Goal: Task Accomplishment & Management: Use online tool/utility

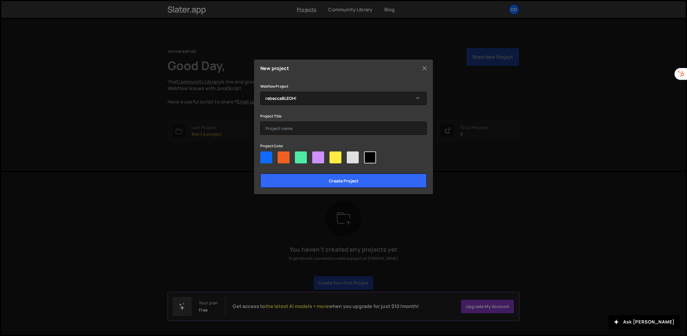
select select "688e50155c42389784d17a02"
drag, startPoint x: 316, startPoint y: 122, endPoint x: 315, endPoint y: 126, distance: 5.0
click at [316, 122] on input "text" at bounding box center [343, 128] width 166 height 13
click at [314, 127] on input "text" at bounding box center [343, 128] width 166 height 13
click at [320, 124] on input "text" at bounding box center [343, 128] width 166 height 13
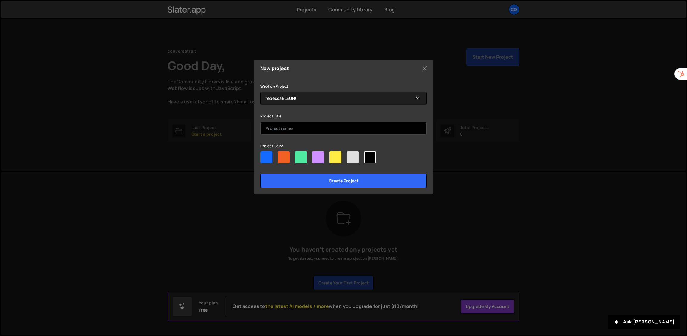
click at [331, 131] on input "text" at bounding box center [343, 128] width 166 height 13
click at [336, 132] on input "text" at bounding box center [343, 128] width 166 height 13
type input "ConversaTrait"
click at [334, 156] on div at bounding box center [336, 158] width 12 height 12
click at [333, 155] on input"] "radio" at bounding box center [332, 154] width 4 height 4
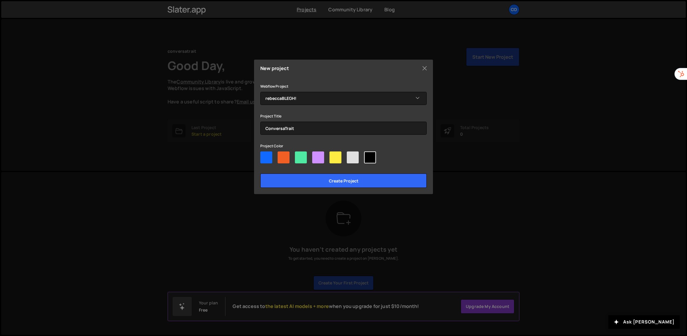
radio input"] "true"
click at [304, 157] on div at bounding box center [301, 158] width 12 height 12
click at [299, 155] on input"] "radio" at bounding box center [297, 154] width 4 height 4
radio input"] "true"
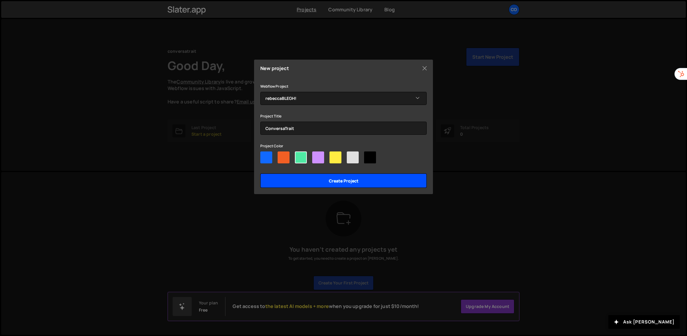
click at [359, 175] on input "Create project" at bounding box center [343, 181] width 166 height 14
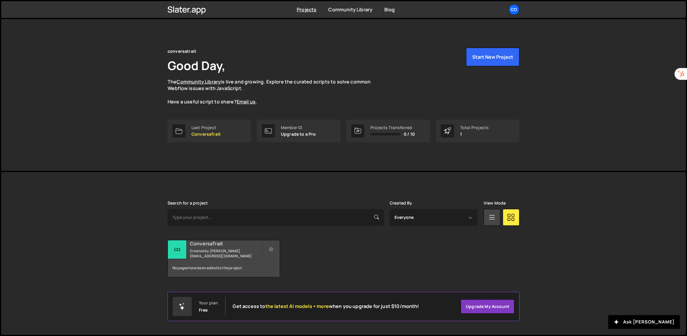
click at [205, 247] on h2 "ConversaTrait" at bounding box center [226, 243] width 72 height 7
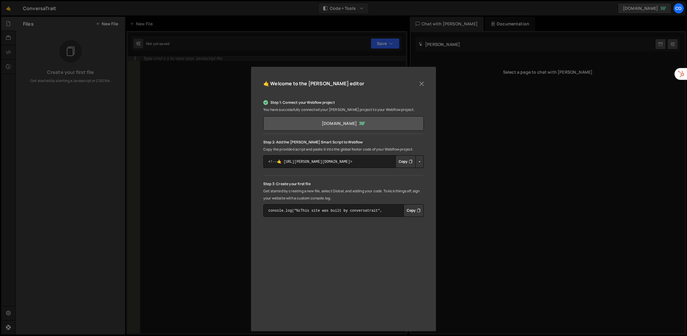
click at [381, 125] on link "rebeccablegh.webflow.io" at bounding box center [343, 123] width 160 height 14
click at [364, 162] on textarea "<!--🤙 https://slater.app/16546.js--> <script>document.addEventListener("DOMCont…" at bounding box center [343, 161] width 160 height 13
click at [371, 159] on textarea "<!--🤙 https://slater.app/16546.js--> <script>document.addEventListener("DOMCont…" at bounding box center [343, 161] width 160 height 13
click at [402, 160] on button "Copy" at bounding box center [405, 161] width 20 height 13
click at [420, 161] on button "Button group with nested dropdown" at bounding box center [419, 161] width 8 height 13
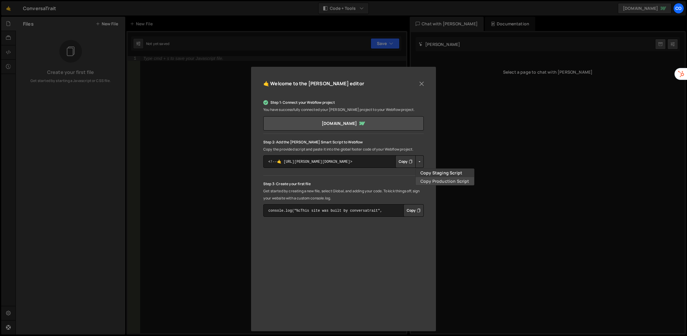
click at [428, 181] on link "Copy Production Script" at bounding box center [445, 181] width 58 height 8
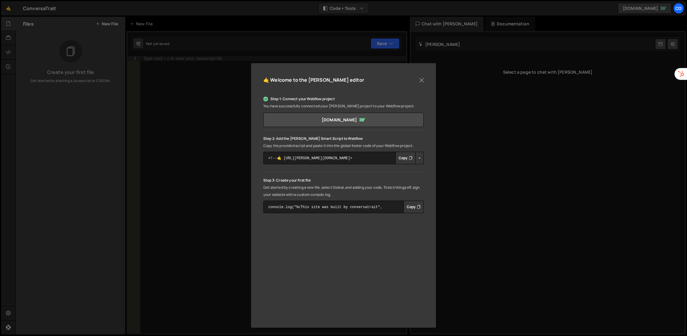
click at [413, 205] on button "Copy" at bounding box center [414, 207] width 20 height 13
click at [419, 156] on button "Button group with nested dropdown" at bounding box center [419, 158] width 8 height 13
click at [423, 169] on link "Copy Staging Script" at bounding box center [445, 169] width 58 height 8
click at [417, 156] on button "Button group with nested dropdown" at bounding box center [419, 158] width 8 height 13
click at [428, 179] on link "Copy Production Script" at bounding box center [445, 178] width 58 height 8
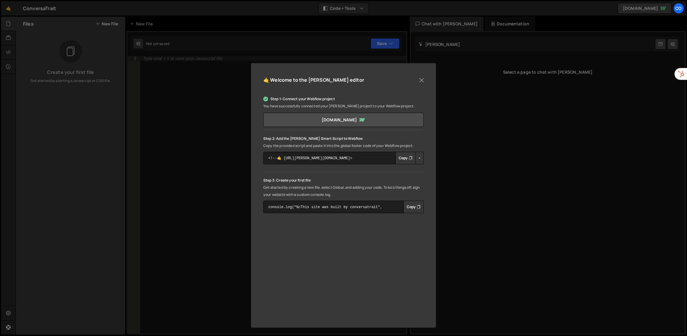
click at [418, 157] on button "Button group with nested dropdown" at bounding box center [419, 158] width 8 height 13
click at [426, 169] on link "Copy Staging Script" at bounding box center [445, 169] width 58 height 8
click at [419, 158] on button "Button group with nested dropdown" at bounding box center [419, 158] width 8 height 13
click at [429, 179] on link "Copy Production Script" at bounding box center [445, 178] width 58 height 8
click at [405, 157] on button "Copy" at bounding box center [405, 158] width 20 height 13
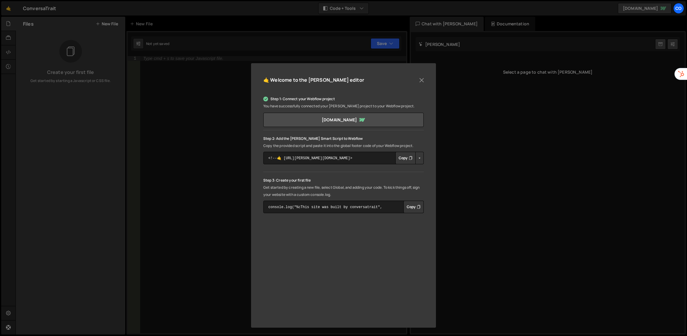
click at [412, 208] on button "Copy" at bounding box center [414, 207] width 20 height 13
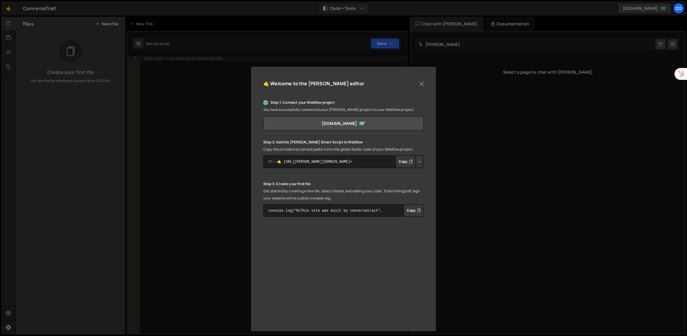
scroll to position [0, 0]
click at [420, 84] on button "Close" at bounding box center [421, 83] width 9 height 9
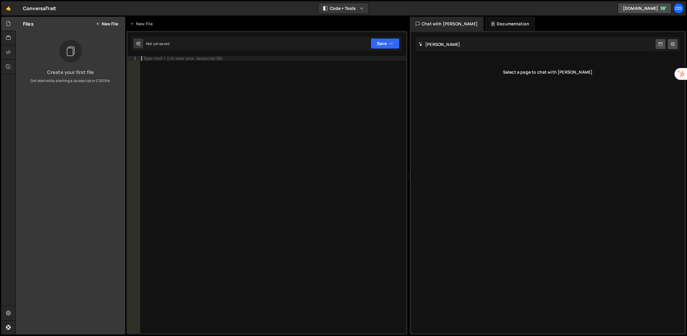
click at [215, 83] on div "Type cmd + s to save your Javascript file." at bounding box center [273, 199] width 266 height 287
click at [361, 4] on button "Code + Tools" at bounding box center [344, 8] width 50 height 11
click at [342, 31] on button "Code + Tools" at bounding box center [344, 32] width 50 height 11
click at [111, 24] on button "New File" at bounding box center [107, 23] width 22 height 5
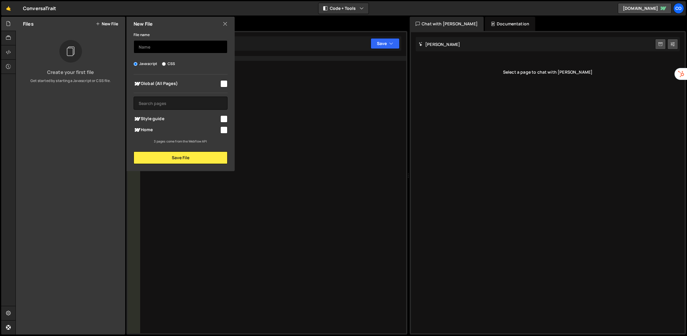
click at [171, 45] on input "text" at bounding box center [181, 46] width 94 height 13
click at [140, 64] on label "Javascript" at bounding box center [146, 64] width 24 height 6
click at [137, 64] on input "Javascript" at bounding box center [136, 64] width 4 height 4
click at [132, 64] on div "File name Javascript CSS Global (All Pages) Save File" at bounding box center [180, 97] width 108 height 133
drag, startPoint x: 135, startPoint y: 64, endPoint x: 137, endPoint y: 63, distance: 3.3
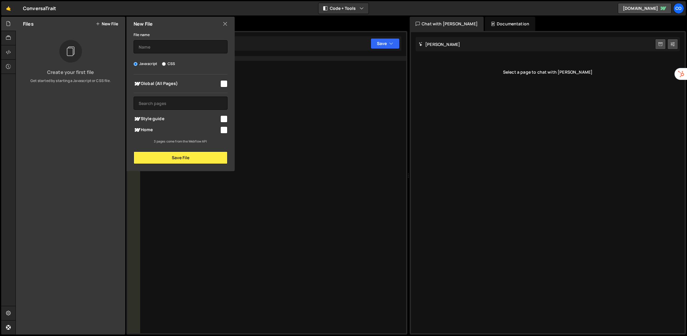
click at [136, 64] on input "Javascript" at bounding box center [136, 64] width 4 height 4
click at [138, 63] on label "Javascript" at bounding box center [146, 64] width 24 height 6
click at [137, 63] on input "Javascript" at bounding box center [136, 64] width 4 height 4
click at [138, 63] on label "Javascript" at bounding box center [146, 64] width 24 height 6
click at [137, 63] on input "Javascript" at bounding box center [136, 64] width 4 height 4
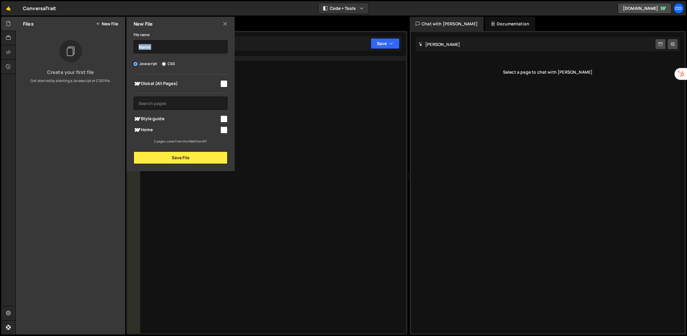
click at [152, 64] on label "Javascript" at bounding box center [146, 64] width 24 height 6
click at [169, 61] on label "CSS" at bounding box center [168, 64] width 13 height 6
click at [166, 62] on input "CSS" at bounding box center [164, 64] width 4 height 4
radio input "true"
click at [166, 63] on label "CSS" at bounding box center [168, 64] width 13 height 6
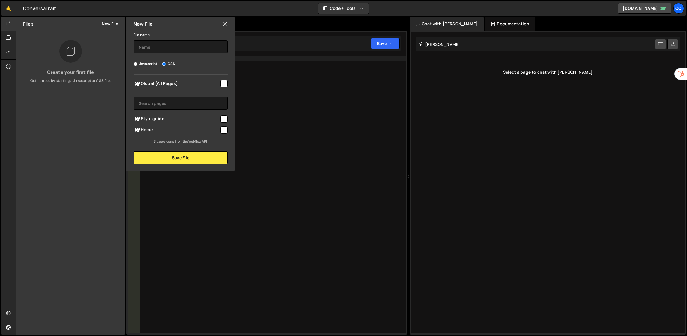
click at [166, 63] on input "CSS" at bounding box center [164, 64] width 4 height 4
click at [140, 64] on label "Javascript" at bounding box center [146, 64] width 24 height 6
click at [137, 63] on label "Javascript" at bounding box center [146, 64] width 24 height 6
click at [137, 63] on input "Javascript" at bounding box center [136, 64] width 4 height 4
radio input "true"
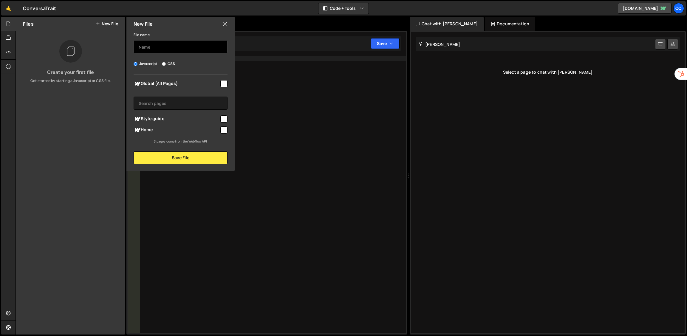
drag, startPoint x: 136, startPoint y: 63, endPoint x: 159, endPoint y: 52, distance: 25.2
click at [159, 52] on input "text" at bounding box center [181, 46] width 94 height 13
click at [141, 65] on label "Javascript" at bounding box center [146, 64] width 24 height 6
click at [137, 65] on input "Javascript" at bounding box center [136, 64] width 4 height 4
click at [226, 85] on input "checkbox" at bounding box center [223, 83] width 7 height 7
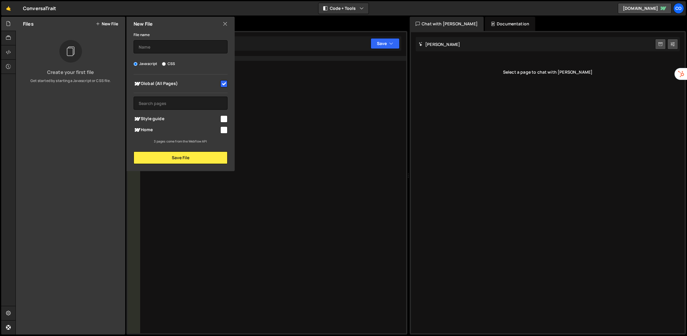
click at [154, 82] on span "Global (All Pages)" at bounding box center [177, 83] width 86 height 7
click at [160, 82] on span "Global (All Pages)" at bounding box center [177, 83] width 86 height 7
checkbox input "true"
click at [160, 103] on input "text" at bounding box center [181, 103] width 94 height 13
click at [224, 115] on input "checkbox" at bounding box center [223, 118] width 7 height 7
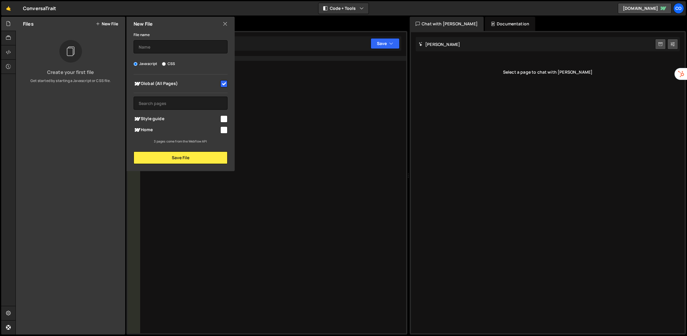
checkbox input "true"
click at [226, 126] on input "checkbox" at bounding box center [223, 129] width 7 height 7
checkbox input "true"
click at [171, 104] on input "text" at bounding box center [181, 103] width 94 height 13
click at [167, 102] on input "text" at bounding box center [181, 103] width 94 height 13
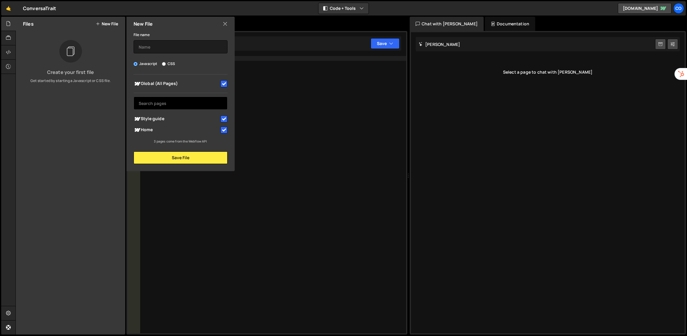
click at [163, 105] on input "text" at bounding box center [181, 103] width 94 height 13
type input "f"
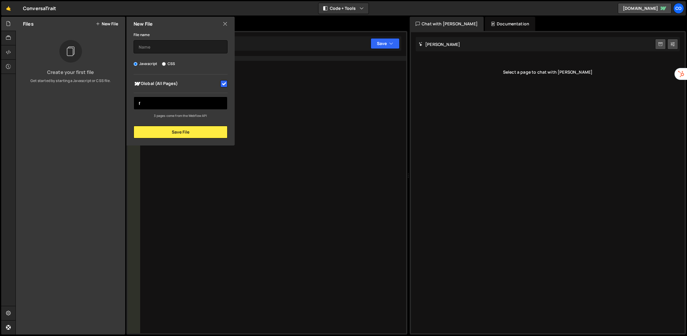
drag, startPoint x: 168, startPoint y: 103, endPoint x: 127, endPoint y: 108, distance: 41.5
click at [127, 108] on div "Global (All Pages) f Style guide" at bounding box center [180, 97] width 108 height 44
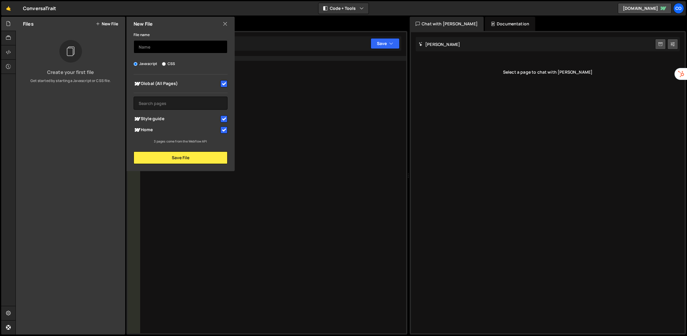
click at [160, 45] on input "text" at bounding box center [181, 46] width 94 height 13
type input "index"
click at [166, 62] on label "CSS" at bounding box center [168, 64] width 13 height 6
click at [166, 62] on input "CSS" at bounding box center [164, 64] width 4 height 4
radio input "true"
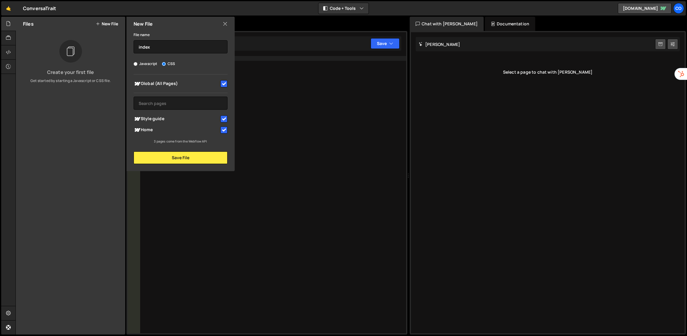
click at [138, 61] on label "Javascript" at bounding box center [146, 64] width 24 height 6
click at [137, 62] on input "Javascript" at bounding box center [136, 64] width 4 height 4
radio input "true"
click at [164, 45] on input "index" at bounding box center [181, 46] width 94 height 13
click at [190, 102] on input "text" at bounding box center [181, 103] width 94 height 13
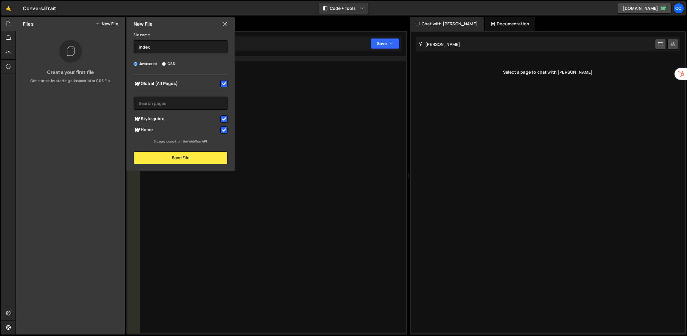
click at [137, 118] on icon at bounding box center [138, 119] width 6 height 4
click at [136, 119] on icon at bounding box center [138, 119] width 6 height 4
checkbox input "true"
click at [138, 131] on icon at bounding box center [138, 130] width 6 height 4
click at [139, 127] on icon at bounding box center [137, 129] width 7 height 7
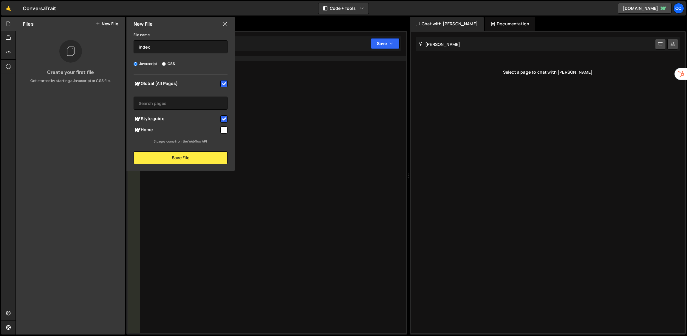
checkbox input "true"
click at [187, 159] on button "Save File" at bounding box center [181, 158] width 94 height 13
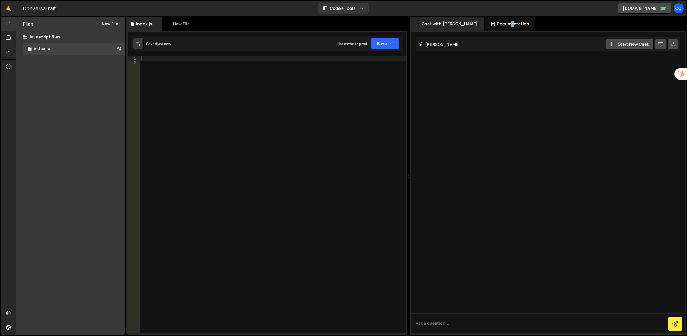
click at [491, 22] on div "Documentation" at bounding box center [510, 24] width 50 height 14
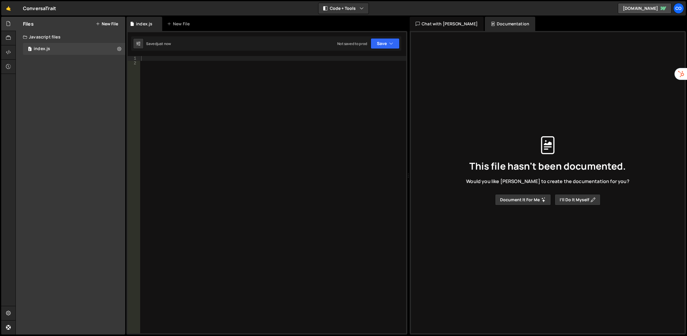
click at [444, 29] on div "Chat with Slater AI" at bounding box center [447, 24] width 74 height 14
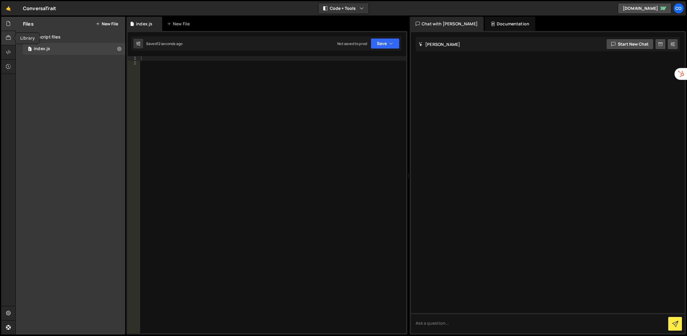
click at [8, 41] on icon at bounding box center [8, 38] width 5 height 7
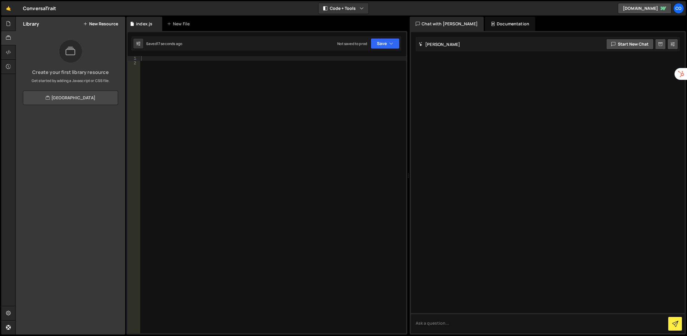
click at [79, 98] on link "View Community Library" at bounding box center [70, 98] width 95 height 14
click at [191, 67] on div at bounding box center [273, 199] width 266 height 287
click at [212, 64] on div at bounding box center [273, 199] width 266 height 287
click at [148, 21] on div "index.js" at bounding box center [144, 24] width 16 height 6
click at [240, 111] on div at bounding box center [273, 199] width 266 height 287
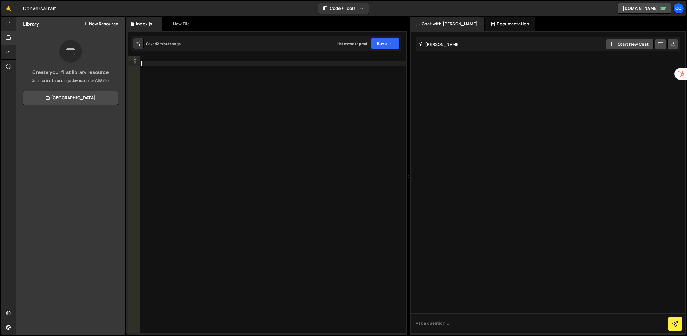
click at [248, 96] on div at bounding box center [273, 199] width 266 height 287
click at [188, 56] on div "1 Type cmd + s to save your Javascript file. הההההההההההההההההההההההההההההההההה…" at bounding box center [266, 183] width 281 height 304
click at [192, 56] on div at bounding box center [273, 199] width 266 height 287
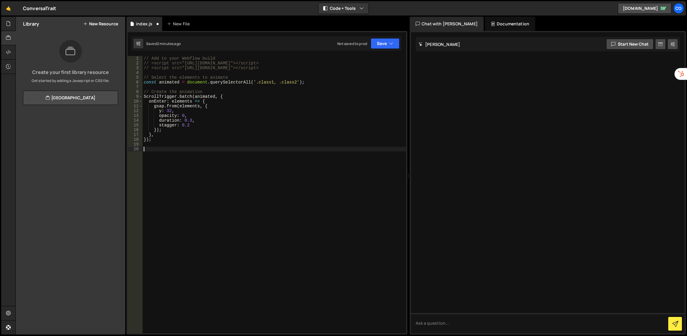
drag, startPoint x: 208, startPoint y: 155, endPoint x: 218, endPoint y: 144, distance: 14.8
click at [218, 144] on div "// Add to your Webflow build // <script src="https://cdnjs.cloudflare.com/ajax/…" at bounding box center [275, 199] width 264 height 287
drag, startPoint x: 67, startPoint y: 51, endPoint x: 55, endPoint y: 75, distance: 27.1
click at [61, 76] on div "Create your first library resource Get started by adding a Javascript or CSS fi…" at bounding box center [70, 62] width 109 height 44
click at [62, 68] on div "Create your first library resource Get started by adding a Javascript or CSS fi…" at bounding box center [70, 62] width 109 height 44
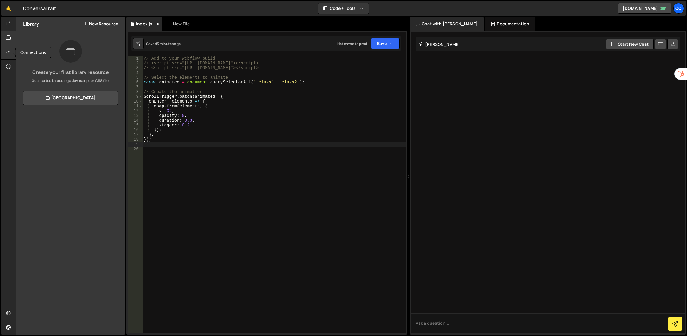
click at [8, 51] on icon at bounding box center [8, 52] width 5 height 7
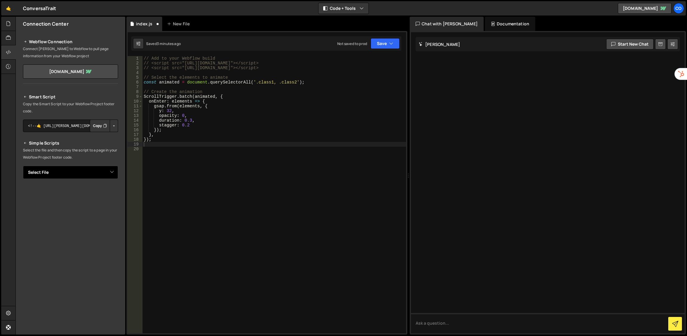
click at [81, 176] on select "Select File index.js" at bounding box center [70, 172] width 95 height 13
click at [84, 174] on select "Select File index.js" at bounding box center [70, 172] width 95 height 13
drag, startPoint x: 84, startPoint y: 174, endPoint x: 78, endPoint y: 177, distance: 5.9
click at [82, 178] on select "Select File index.js" at bounding box center [70, 172] width 95 height 13
select select "44958"
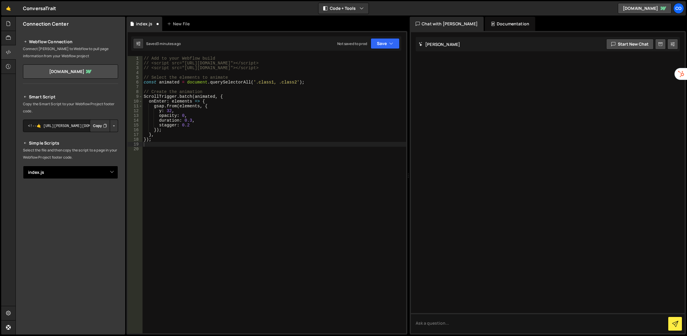
click at [23, 166] on select "Select File index.js" at bounding box center [70, 172] width 95 height 13
click at [110, 192] on button "Button group with nested dropdown" at bounding box center [114, 192] width 8 height 13
click at [104, 214] on link "Copy Production js" at bounding box center [93, 212] width 50 height 8
click at [228, 162] on div "// Add to your Webflow build // <script src="https://cdnjs.cloudflare.com/ajax/…" at bounding box center [275, 199] width 264 height 287
paste textarea "<script src="https://assets.slater.app/slater/16546/44958.js"></script>"
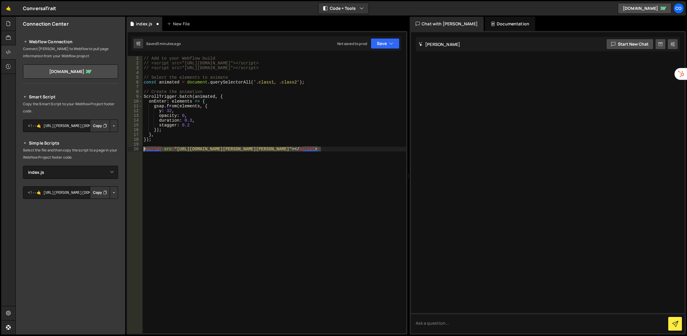
drag, startPoint x: 349, startPoint y: 151, endPoint x: 140, endPoint y: 149, distance: 209.1
click at [140, 149] on div "<script src="https://assets.slater.app/slater/16546/44958.js"></script> 1 2 3 4…" at bounding box center [267, 194] width 279 height 277
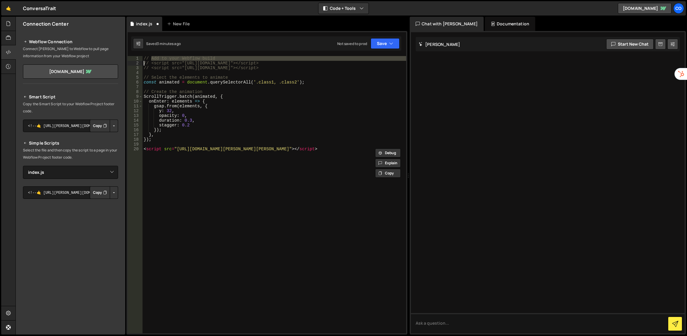
drag, startPoint x: 151, startPoint y: 61, endPoint x: 145, endPoint y: 63, distance: 6.4
click at [145, 63] on div "// Add to your Webflow build // <script src="https://cdnjs.cloudflare.com/ajax/…" at bounding box center [275, 199] width 264 height 287
click at [150, 64] on div "// Add to your Webflow build // <script src="https://cdnjs.cloudflare.com/ajax/…" at bounding box center [275, 199] width 264 height 287
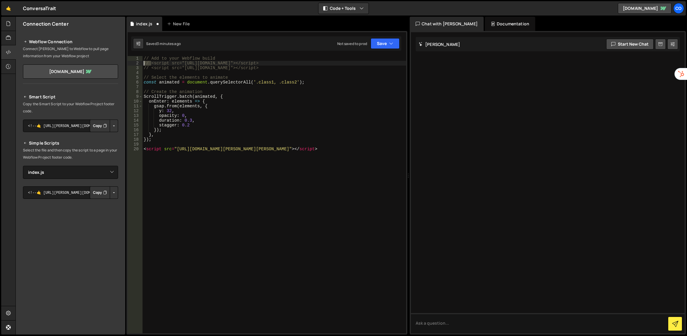
drag, startPoint x: 151, startPoint y: 65, endPoint x: 140, endPoint y: 65, distance: 10.7
click at [140, 65] on div "// <script src="https://cdnjs.cloudflare.com/ajax/libs/gsap/3.12.2/gsap.min.js"…" at bounding box center [267, 194] width 279 height 277
drag, startPoint x: 151, startPoint y: 68, endPoint x: 145, endPoint y: 68, distance: 5.7
drag, startPoint x: 145, startPoint y: 68, endPoint x: 161, endPoint y: 62, distance: 17.1
click at [161, 62] on div "// Add to your Webflow build < script src = "https://cdnjs.cloudflare.com/ajax/…" at bounding box center [275, 199] width 264 height 287
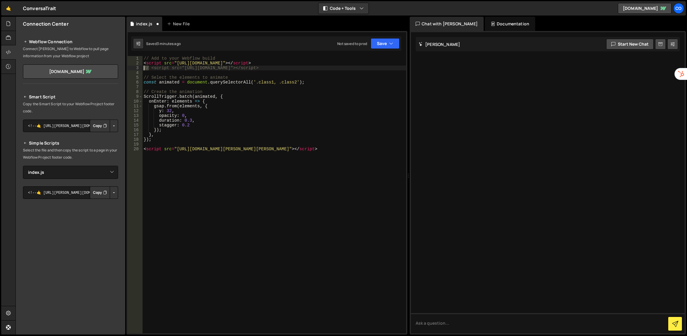
drag, startPoint x: 150, startPoint y: 67, endPoint x: 131, endPoint y: 70, distance: 18.8
click at [131, 70] on div "<script src="https://cdnjs.cloudflare.com/ajax/libs/gsap/3.12.2/gsap.min.js"></…" at bounding box center [267, 194] width 279 height 277
drag, startPoint x: 150, startPoint y: 67, endPoint x: 138, endPoint y: 67, distance: 12.5
click at [138, 67] on div "// <script src="https://cdnjs.cloudflare.com/ajax/libs/gsap/3.12.2/ScrollTrigge…" at bounding box center [267, 194] width 279 height 277
click at [142, 65] on div "<script src="https://cdnjs.cloudflare.com/ajax/libs/gsap/3.12.2/ScrollTrigger.m…" at bounding box center [267, 194] width 279 height 277
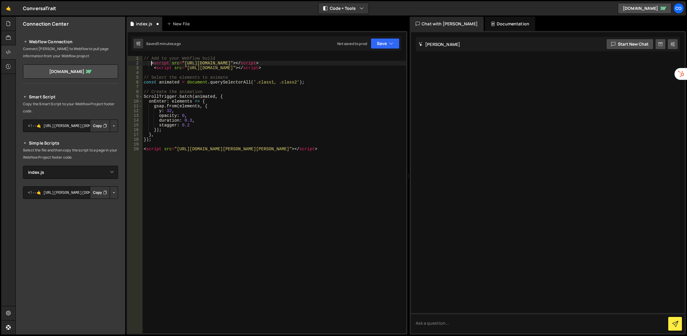
scroll to position [0, 8]
click at [153, 67] on div "// Add to your Webflow build < script src = "https://cdnjs.cloudflare.com/ajax/…" at bounding box center [275, 199] width 264 height 287
click at [153, 62] on div "// Add to your Webflow build < script src = "https://cdnjs.cloudflare.com/ajax/…" at bounding box center [275, 199] width 264 height 287
drag, startPoint x: 156, startPoint y: 62, endPoint x: 146, endPoint y: 66, distance: 11.5
click at [146, 66] on div "// Add to your Webflow build < script src = "https://cdnjs.cloudflare.com/ajax/…" at bounding box center [275, 199] width 264 height 287
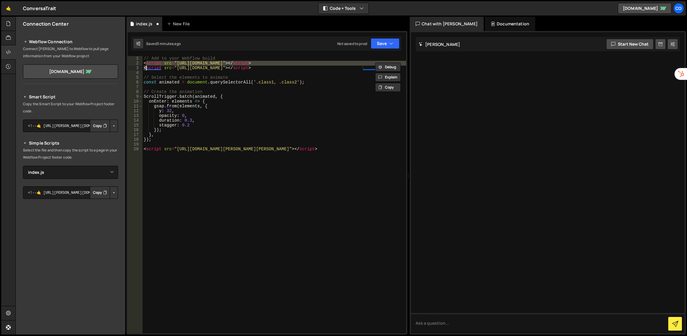
click at [142, 63] on div "2" at bounding box center [135, 63] width 15 height 5
click at [143, 62] on div "// Add to your Webflow build < script src = "https://cdnjs.cloudflare.com/ajax/…" at bounding box center [275, 199] width 264 height 287
click at [147, 54] on div "1 Type cmd + s to save your Javascript file. הההההההההההההההההההההההההההההההההה…" at bounding box center [266, 183] width 281 height 304
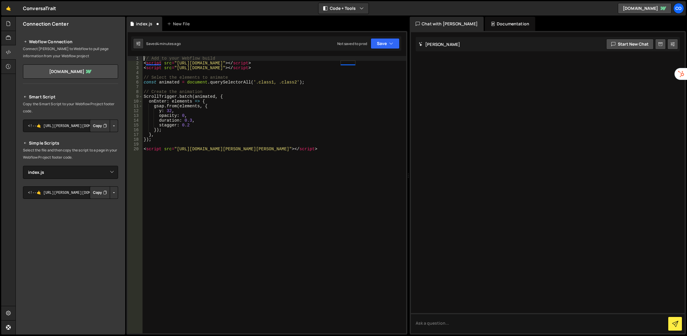
drag, startPoint x: 147, startPoint y: 53, endPoint x: 145, endPoint y: 58, distance: 5.3
click at [144, 58] on div "// Add to your Webflow build < script src = "https://cdnjs.cloudflare.com/ajax/…" at bounding box center [275, 199] width 264 height 287
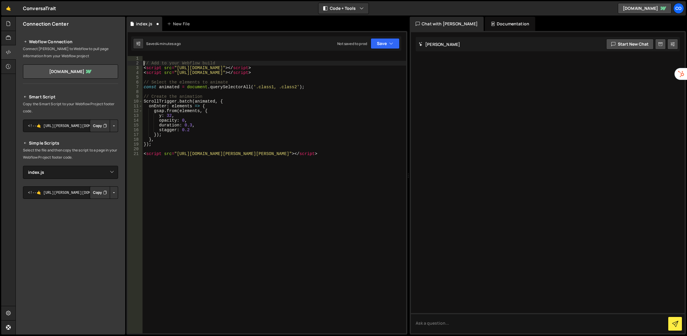
type textarea "// Add to your Webflow build"
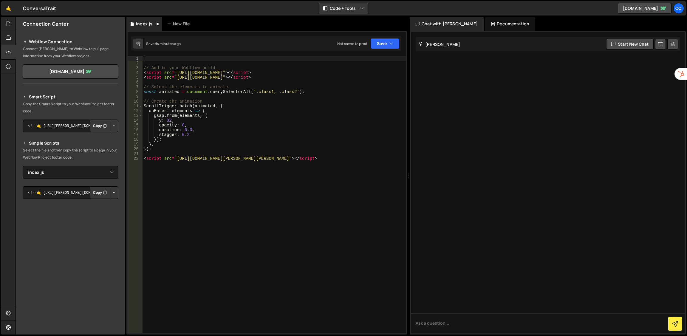
click at [158, 59] on div "// Add to your Webflow build < script src = "https://cdnjs.cloudflare.com/ajax/…" at bounding box center [275, 199] width 264 height 287
click at [32, 41] on h2 "Webflow Connection" at bounding box center [70, 41] width 95 height 7
click at [8, 311] on icon at bounding box center [8, 313] width 5 height 7
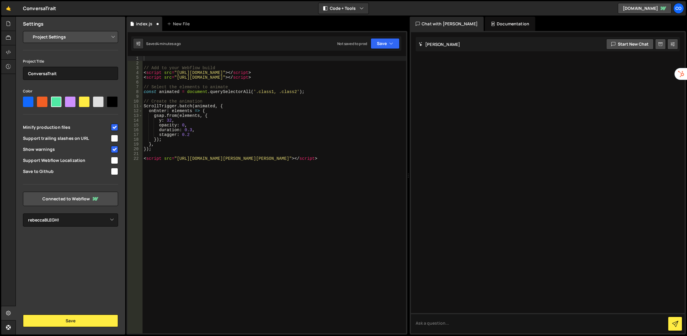
click at [114, 135] on input "checkbox" at bounding box center [114, 138] width 7 height 7
checkbox input "true"
click at [114, 160] on input "checkbox" at bounding box center [114, 160] width 7 height 7
checkbox input "true"
drag, startPoint x: 114, startPoint y: 160, endPoint x: 105, endPoint y: 171, distance: 14.9
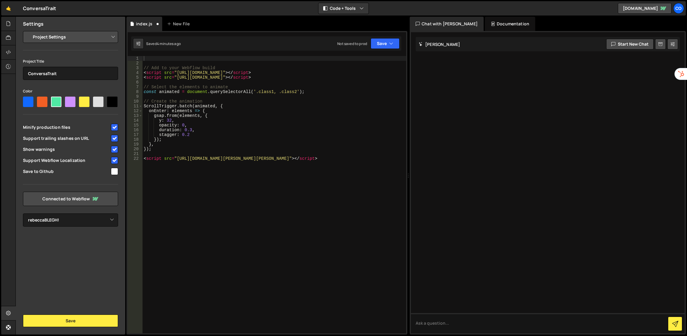
click at [105, 171] on span "Save to Github" at bounding box center [66, 172] width 87 height 6
checkbox input "true"
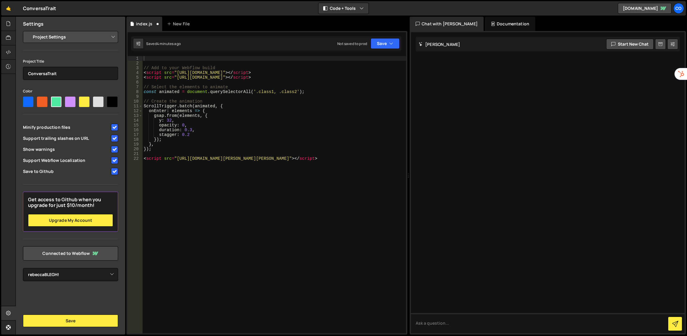
drag, startPoint x: 109, startPoint y: 240, endPoint x: 83, endPoint y: 237, distance: 26.7
click at [83, 237] on div "Project Title ConversaTrait Color Minify production files Support trailing slas…" at bounding box center [70, 170] width 95 height 224
click at [72, 255] on link "Connected to Webflow" at bounding box center [70, 253] width 95 height 14
click at [379, 40] on button "Save" at bounding box center [385, 43] width 29 height 11
click at [365, 82] on div "Not saved to prod" at bounding box center [365, 84] width 62 height 7
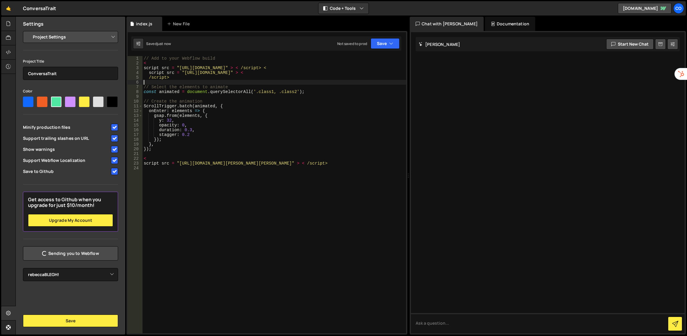
drag, startPoint x: 194, startPoint y: 81, endPoint x: 179, endPoint y: 77, distance: 15.3
click at [179, 77] on div "// Add to your Webflow build < script src = "https://cdnjs.cloudflare.com/ajax/…" at bounding box center [275, 199] width 264 height 287
click at [179, 77] on div "// Add to your Webflow build < script src = "https://cdnjs.cloudflare.com/ajax/…" at bounding box center [275, 194] width 264 height 277
click at [163, 63] on div "// Add to your Webflow build < script src = "https://cdnjs.cloudflare.com/ajax/…" at bounding box center [275, 199] width 264 height 287
click at [199, 78] on div "// Add to your Webflow build < script src = "https://cdnjs.cloudflare.com/ajax/…" at bounding box center [275, 199] width 264 height 287
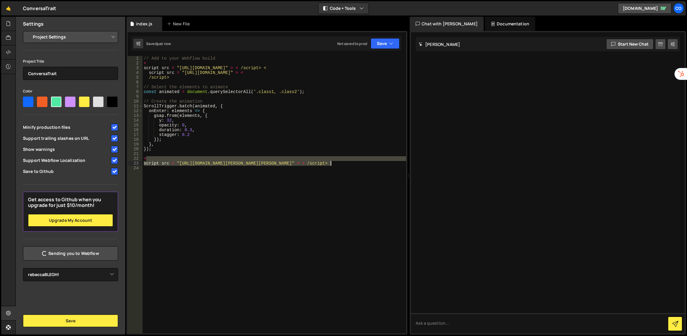
click at [354, 161] on div "// Add to your Webflow build < script src = "https://cdnjs.cloudflare.com/ajax/…" at bounding box center [275, 199] width 264 height 287
type textarea "< script src = "https://assets.slater.app/slater/16546/44958.js" > < /script>"
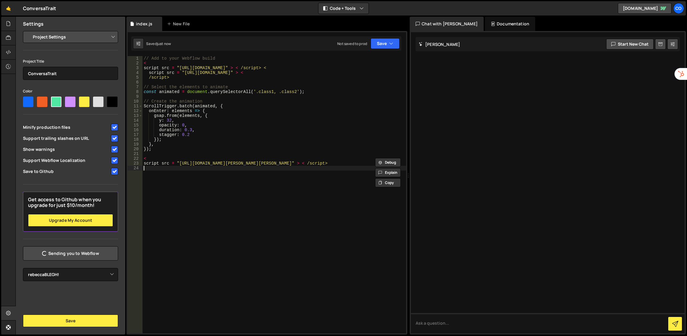
click at [345, 168] on div "// Add to your Webflow build < script src = "https://cdnjs.cloudflare.com/ajax/…" at bounding box center [275, 199] width 264 height 287
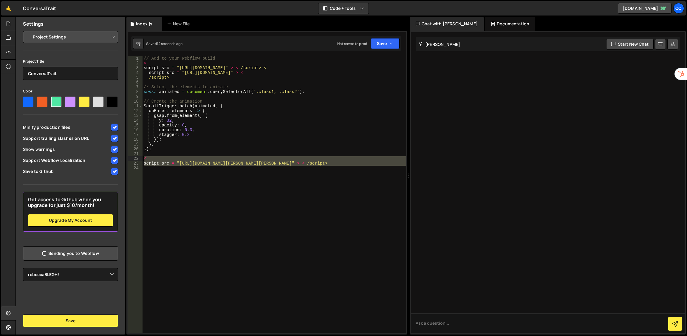
drag, startPoint x: 347, startPoint y: 167, endPoint x: 140, endPoint y: 158, distance: 207.8
click at [140, 158] on div "1 2 3 4 5 6 7 8 9 10 11 12 13 14 15 16 17 18 19 20 21 22 23 24 // Add to your W…" at bounding box center [267, 194] width 279 height 277
type textarea "<"
type textarea "// Create the animation"
type textarea "// Select the elements to animate"
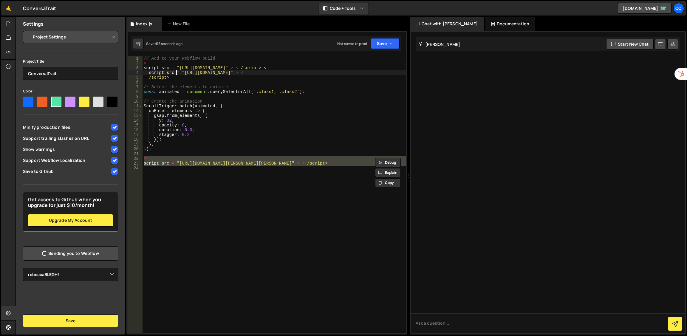
type textarea "/script>"
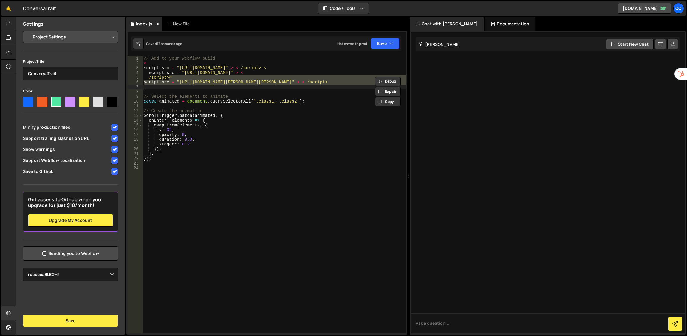
click at [168, 77] on div "// Add to your Webflow build < script src = "https://cdnjs.cloudflare.com/ajax/…" at bounding box center [275, 194] width 264 height 277
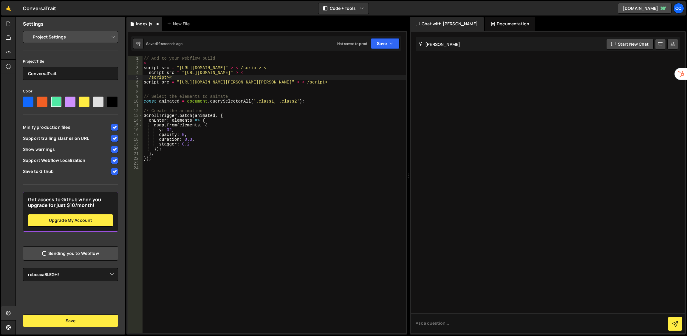
scroll to position [0, 23]
click at [168, 77] on div "// Add to your Webflow build < script src = "https://cdnjs.cloudflare.com/ajax/…" at bounding box center [275, 199] width 264 height 287
click at [165, 76] on div "// Add to your Webflow build < script src = "https://cdnjs.cloudflare.com/ajax/…" at bounding box center [275, 199] width 264 height 287
click at [166, 78] on div "// Add to your Webflow build < script src = "https://cdnjs.cloudflare.com/ajax/…" at bounding box center [275, 199] width 264 height 287
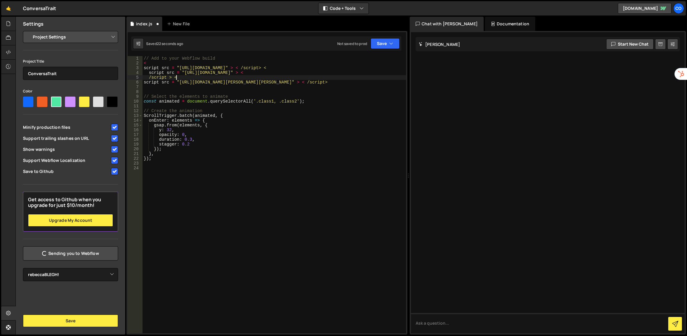
click at [183, 76] on div "// Add to your Webflow build < script src = "https://cdnjs.cloudflare.com/ajax/…" at bounding box center [275, 199] width 264 height 287
click at [343, 78] on div "// Add to your Webflow build < script src = "https://cdnjs.cloudflare.com/ajax/…" at bounding box center [275, 199] width 264 height 287
click at [210, 75] on div "// Add to your Webflow build < script src = "https://cdnjs.cloudflare.com/ajax/…" at bounding box center [275, 199] width 264 height 287
click at [347, 69] on div "// Add to your Webflow build < script src = "https://cdnjs.cloudflare.com/ajax/…" at bounding box center [275, 199] width 264 height 287
click at [339, 67] on div "// Add to your Webflow build < script src = "https://cdnjs.cloudflare.com/ajax/…" at bounding box center [275, 199] width 264 height 287
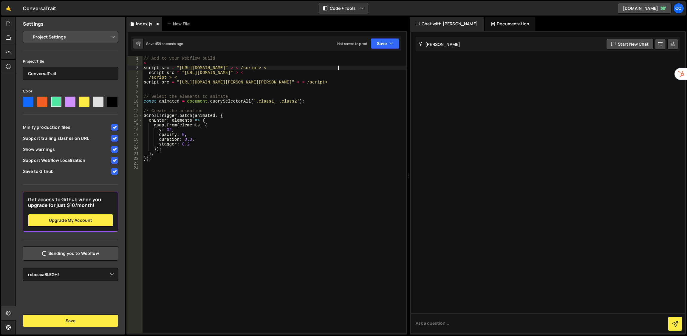
type textarea "script src = "https://cdnjs.cloudflare.com/ajax/libs/gsap/3.12.2/gsap.min.js" >…"
click at [380, 35] on div "Debug Explain Copy index.js New File Saved 59 seconds ago Not saved to prod Upg…" at bounding box center [266, 176] width 281 height 318
click at [384, 45] on button "Save" at bounding box center [385, 43] width 29 height 11
click at [372, 81] on div "Not saved to prod" at bounding box center [365, 84] width 62 height 7
click at [475, 326] on textarea at bounding box center [548, 323] width 274 height 20
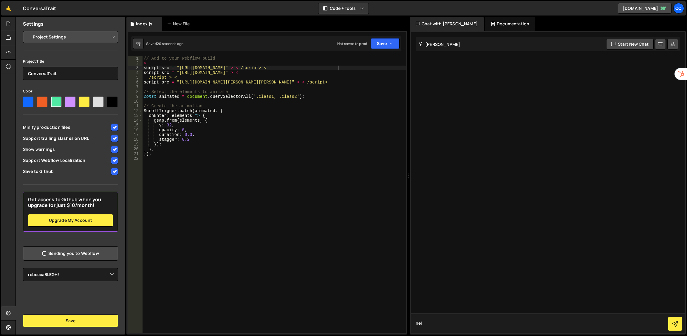
type textarea "help"
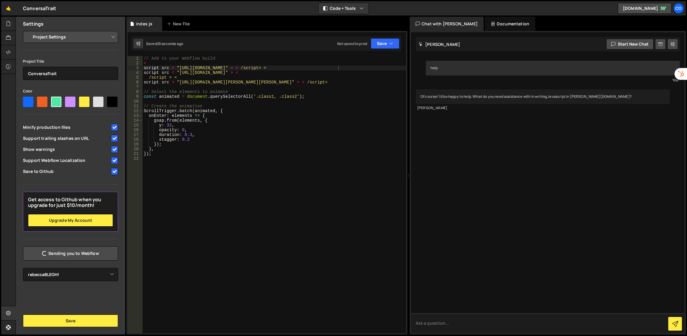
click at [580, 323] on textarea at bounding box center [548, 323] width 274 height 20
click at [578, 325] on textarea at bounding box center [548, 323] width 274 height 20
click at [577, 327] on textarea at bounding box center [548, 323] width 274 height 20
click at [495, 27] on div "Documentation" at bounding box center [510, 24] width 50 height 14
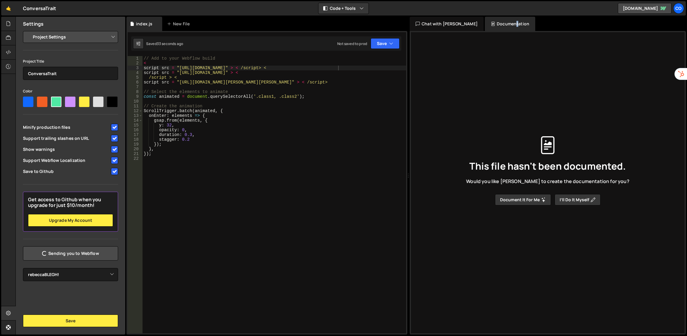
click at [534, 202] on button "Document it for me" at bounding box center [523, 199] width 56 height 11
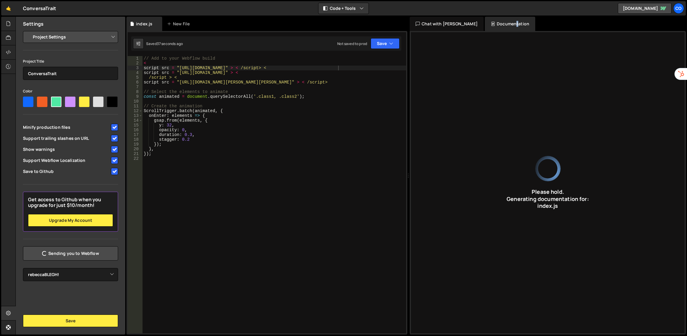
type input "Webflow animation using GSAP and ScrollTrigger for smooth element entry effects."
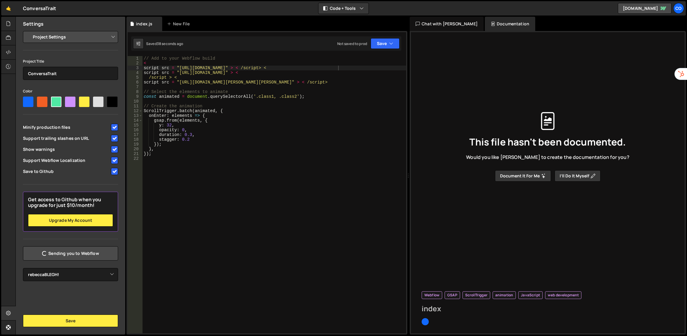
type input "index"
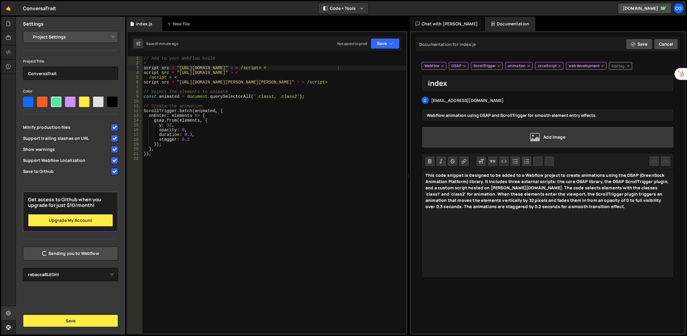
click at [521, 139] on div "Add Image" at bounding box center [548, 136] width 252 height 21
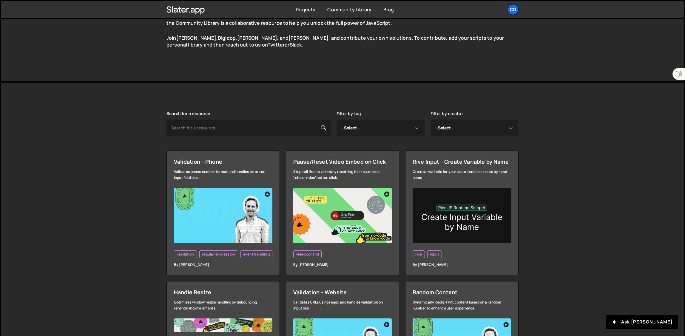
scroll to position [119, 0]
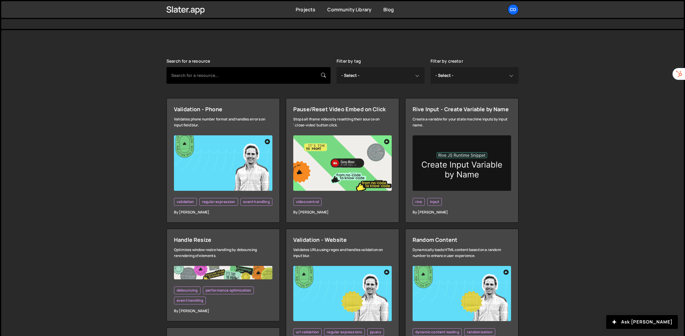
click at [307, 76] on input "text" at bounding box center [248, 75] width 164 height 17
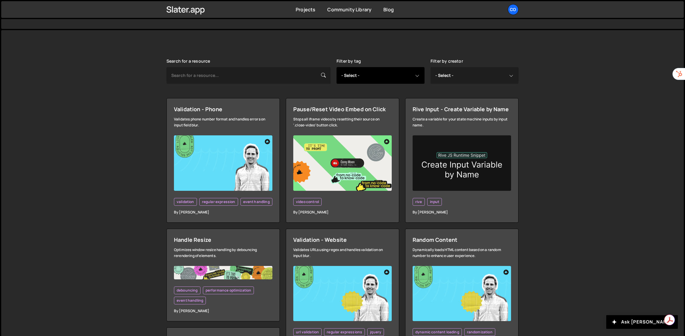
click at [389, 77] on select "- Select - all resources ::selection api american flag animation array filterin…" at bounding box center [380, 75] width 88 height 17
select select "scrolltrigger"
click at [336, 67] on select "- Select - all resources ::selection api american flag animation array filterin…" at bounding box center [380, 75] width 88 height 17
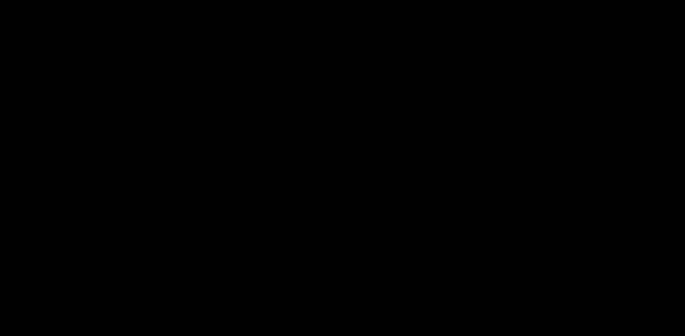
select select "scrolltrigger"
select select
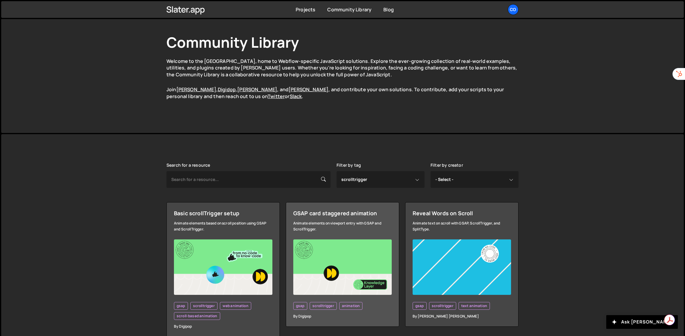
scroll to position [46, 0]
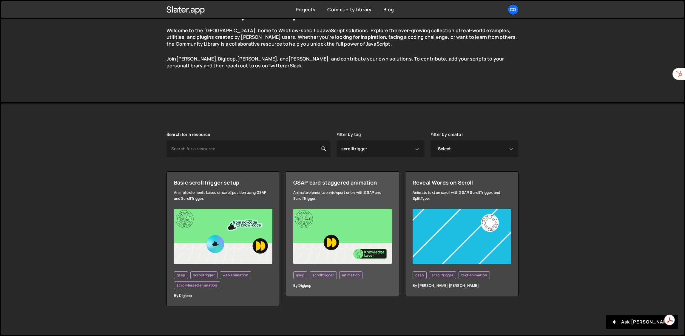
click at [344, 223] on img at bounding box center [342, 236] width 98 height 55
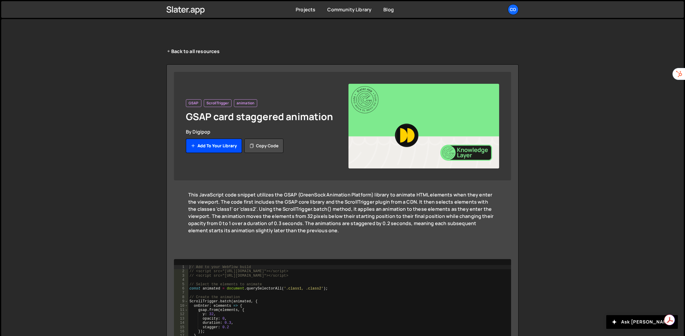
click at [229, 149] on button "Add to your library" at bounding box center [214, 146] width 56 height 14
drag, startPoint x: 229, startPoint y: 149, endPoint x: 230, endPoint y: 157, distance: 7.8
drag, startPoint x: 230, startPoint y: 157, endPoint x: 428, endPoint y: 204, distance: 203.5
click at [428, 204] on div "This JavaScript code snippet utilizes the GSAP (GreenSock Animation Platform) l…" at bounding box center [342, 216] width 308 height 50
drag, startPoint x: 194, startPoint y: 97, endPoint x: 259, endPoint y: 82, distance: 66.9
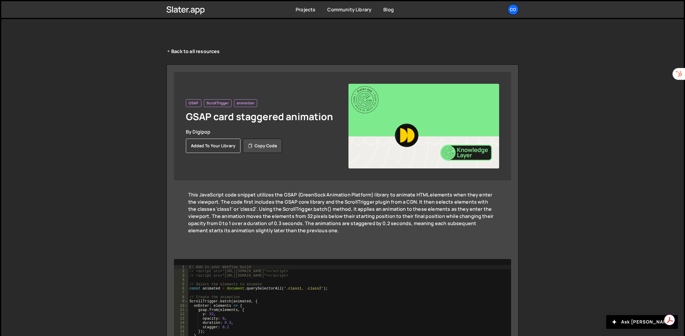
click at [265, 83] on div "GSAP ScrollTrigger animation GSAP card staggered animation By Digipop Added to …" at bounding box center [342, 126] width 337 height 109
drag, startPoint x: 185, startPoint y: 102, endPoint x: 310, endPoint y: 97, distance: 126.0
click at [310, 97] on div "GSAP ScrollTrigger animation GSAP card staggered animation By Digipop Added to …" at bounding box center [342, 126] width 337 height 109
click at [310, 97] on div "GSAP ScrollTrigger animation GSAP card staggered animation By Digipop Added to …" at bounding box center [261, 126] width 151 height 85
drag, startPoint x: 200, startPoint y: 105, endPoint x: 278, endPoint y: 98, distance: 78.5
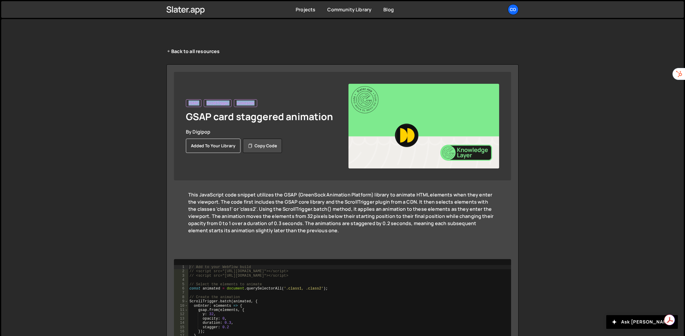
click at [278, 98] on div "GSAP ScrollTrigger animation GSAP card staggered animation By Digipop Added to …" at bounding box center [342, 126] width 337 height 109
click at [278, 98] on div "GSAP ScrollTrigger animation GSAP card staggered animation By Digipop Added to …" at bounding box center [261, 126] width 151 height 85
drag, startPoint x: 180, startPoint y: 106, endPoint x: 278, endPoint y: 101, distance: 97.3
click at [278, 101] on div "GSAP ScrollTrigger animation GSAP card staggered animation By Digipop Added to …" at bounding box center [342, 126] width 337 height 109
click at [280, 101] on div "GSAP ScrollTrigger animation" at bounding box center [261, 103] width 151 height 8
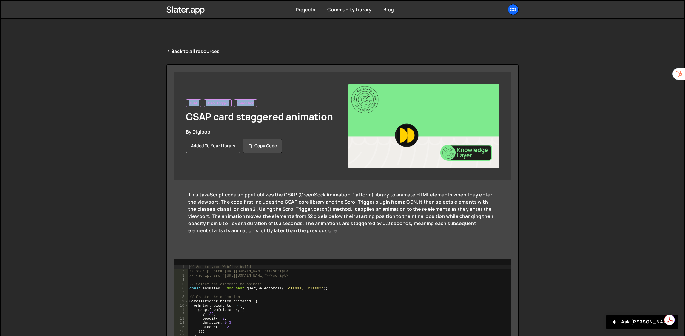
click at [193, 103] on span "GSAP" at bounding box center [193, 103] width 10 height 5
click at [191, 103] on span "GSAP" at bounding box center [193, 103] width 10 height 5
click at [189, 102] on span "GSAP" at bounding box center [193, 103] width 10 height 5
click at [191, 102] on span "GSAP" at bounding box center [193, 103] width 10 height 5
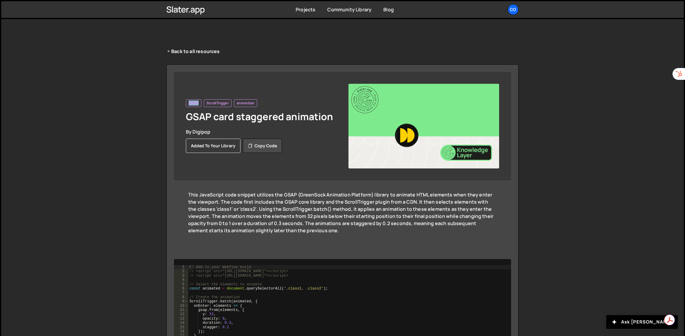
click at [191, 101] on span "GSAP" at bounding box center [193, 103] width 10 height 5
click at [270, 146] on button "Copy code" at bounding box center [262, 146] width 39 height 14
click at [186, 51] on link "Back to all resources" at bounding box center [192, 51] width 53 height 7
